Goal: Information Seeking & Learning: Check status

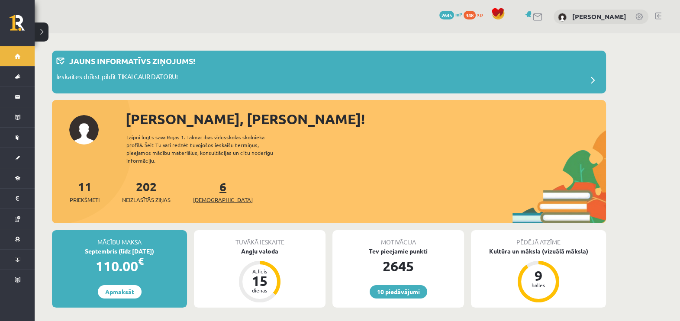
click at [210, 179] on link "6 Ieskaites" at bounding box center [223, 192] width 60 height 26
